Goal: Find specific page/section: Find specific page/section

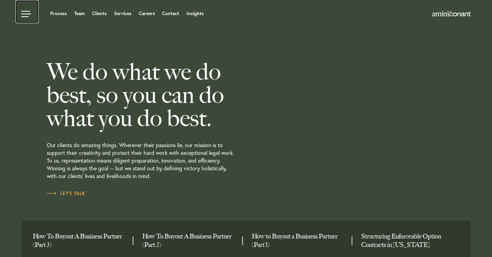
click at [25, 16] on link at bounding box center [26, 11] width 23 height 23
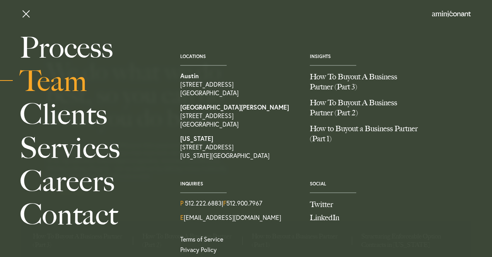
click at [60, 80] on link "Team" at bounding box center [91, 80] width 143 height 33
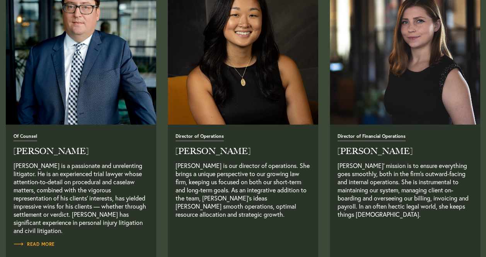
scroll to position [1287, 0]
